Goal: Task Accomplishment & Management: Complete application form

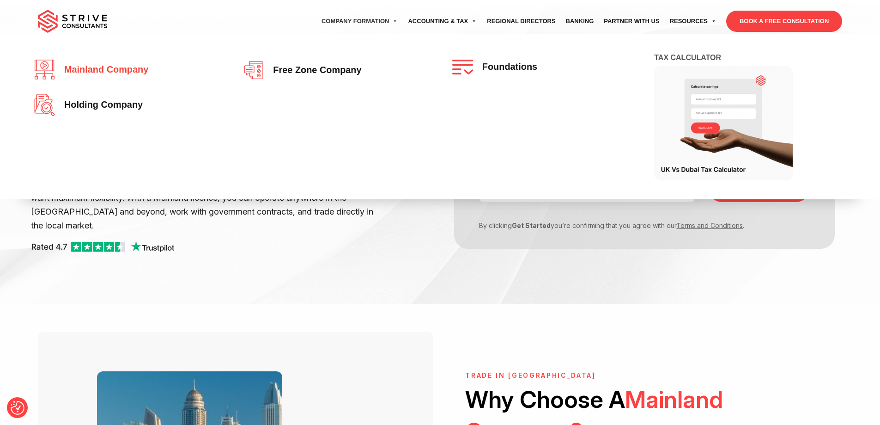
click at [128, 73] on span "Mainland company" at bounding box center [104, 70] width 89 height 10
click at [70, 67] on span "Mainland company" at bounding box center [104, 70] width 89 height 10
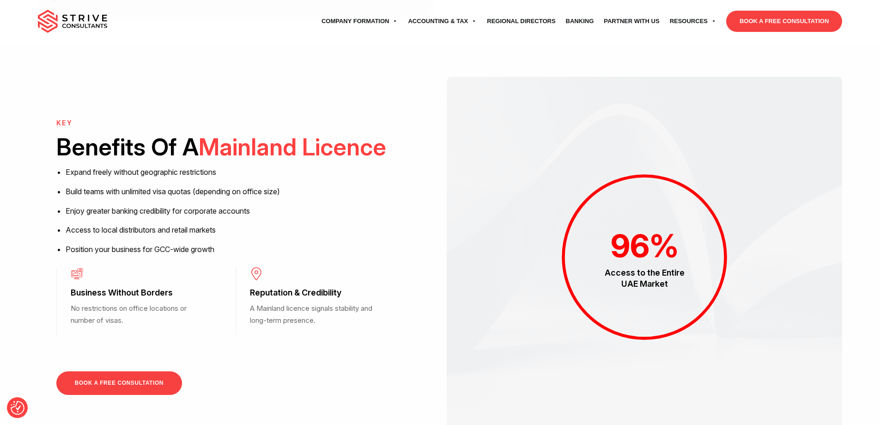
scroll to position [693, 0]
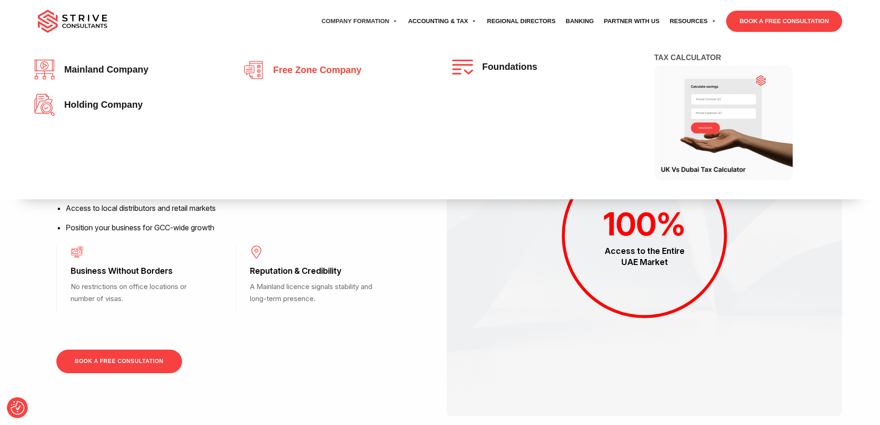
click at [323, 71] on span "Free zone company" at bounding box center [314, 70] width 93 height 10
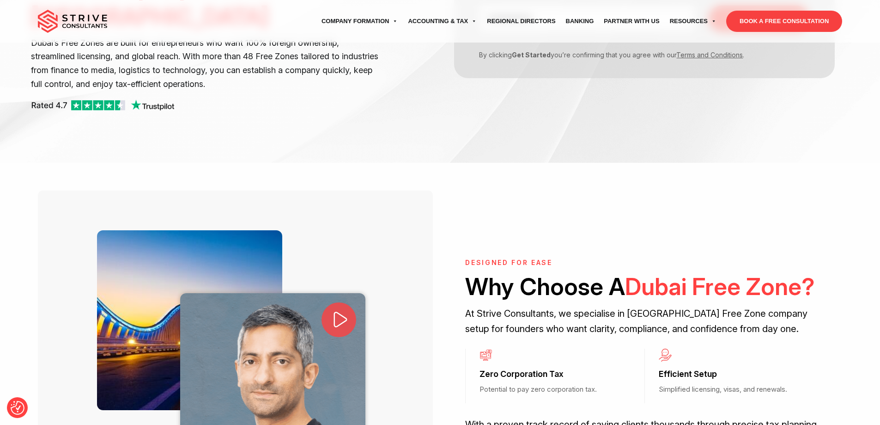
scroll to position [92, 0]
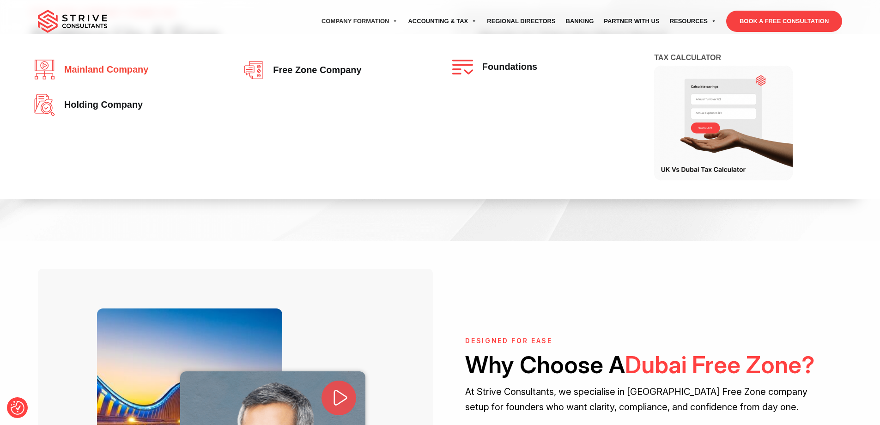
click at [124, 69] on span "Mainland company" at bounding box center [104, 70] width 89 height 10
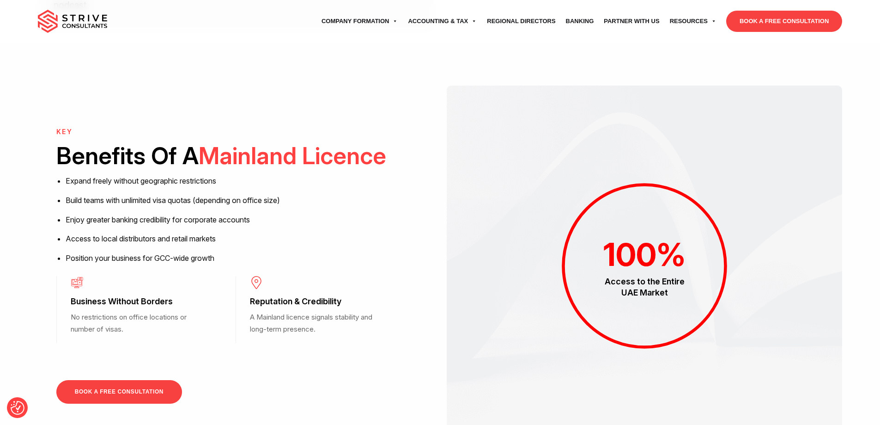
scroll to position [663, 0]
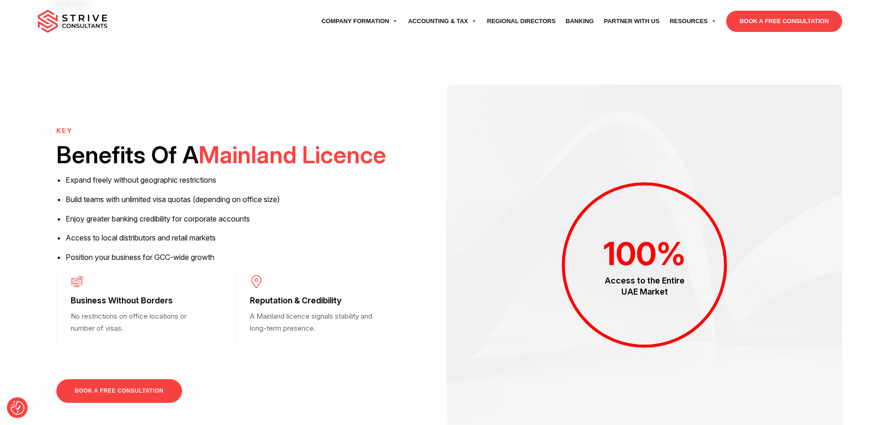
click at [106, 379] on link "BOOK A FREE CONSULTATION" at bounding box center [119, 391] width 126 height 24
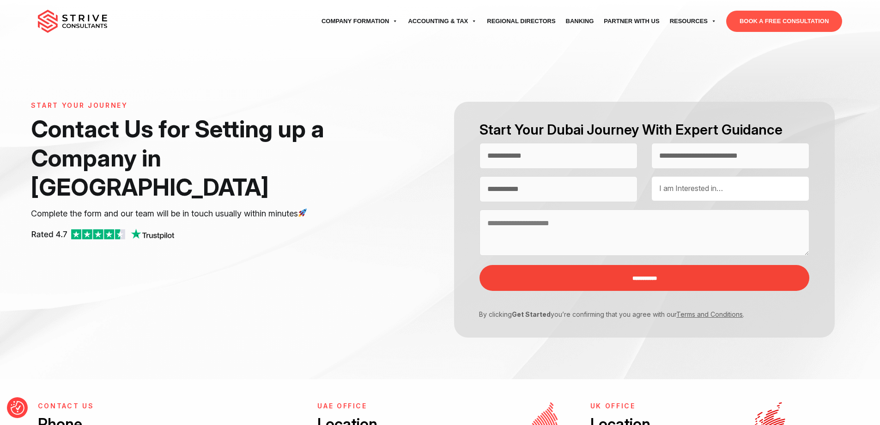
click at [676, 193] on span "I am Interested in…" at bounding box center [691, 187] width 64 height 9
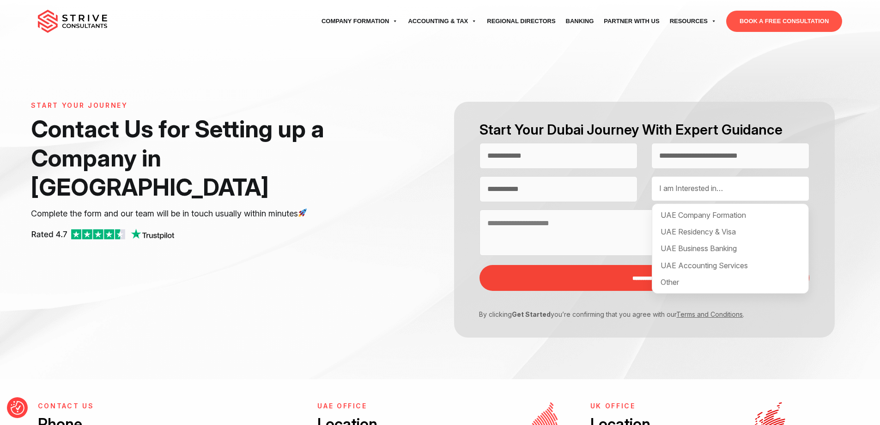
click at [677, 189] on span "I am Interested in…" at bounding box center [691, 187] width 64 height 9
click at [678, 185] on span "I am Interested in…" at bounding box center [691, 187] width 64 height 9
click at [727, 215] on div "UAE Company Formation" at bounding box center [730, 215] width 151 height 17
select select "**********"
click at [697, 236] on div "UAE Residency & Visa" at bounding box center [730, 231] width 151 height 17
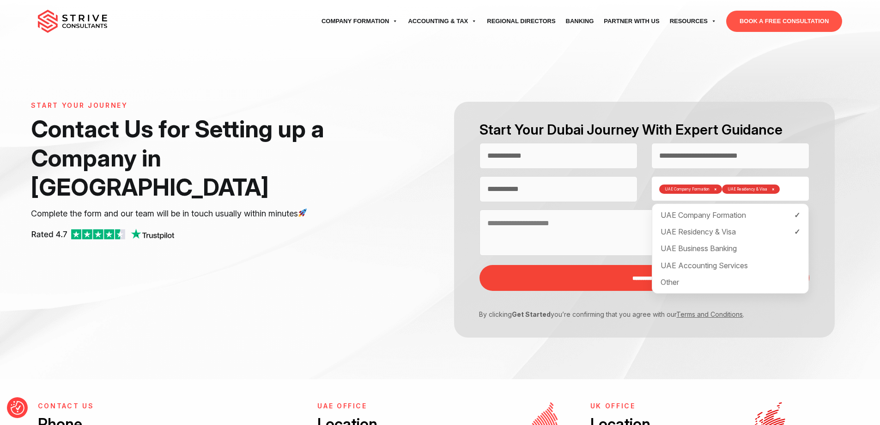
click at [846, 279] on form "**********" at bounding box center [644, 220] width 409 height 236
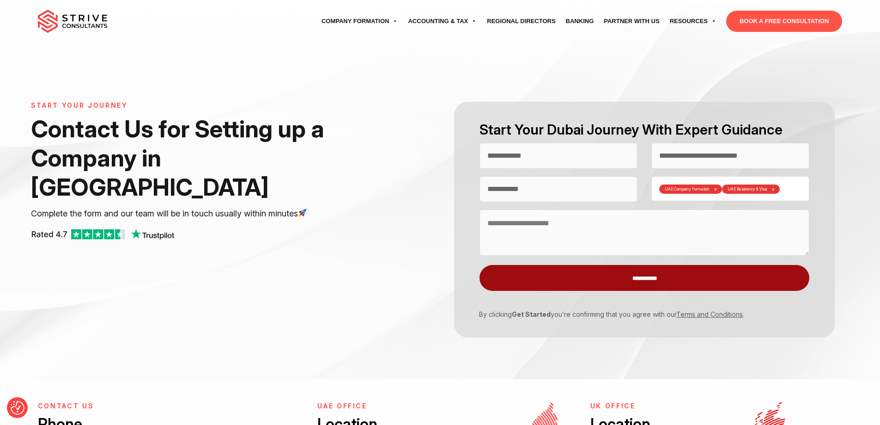
click at [658, 280] on input "**********" at bounding box center [645, 278] width 330 height 26
